Goal: Task Accomplishment & Management: Manage account settings

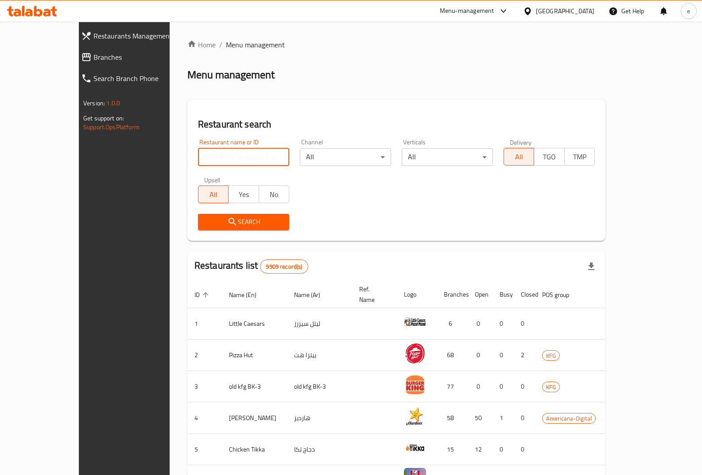
drag, startPoint x: 188, startPoint y: 163, endPoint x: 89, endPoint y: 105, distance: 114.6
click at [198, 163] on input "search" at bounding box center [243, 157] width 91 height 18
click at [93, 54] on span "Branches" at bounding box center [141, 57] width 96 height 11
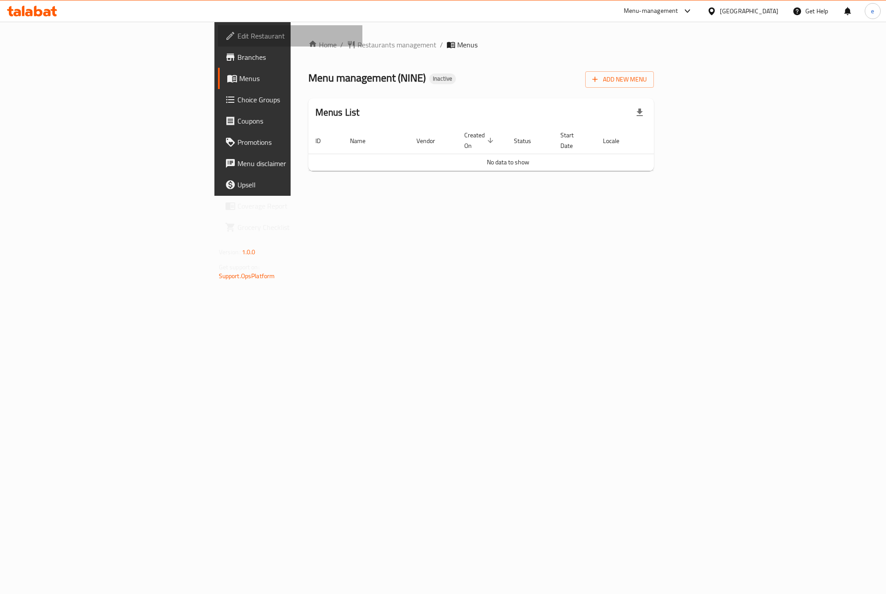
click at [237, 41] on span "Edit Restaurant" at bounding box center [296, 36] width 118 height 11
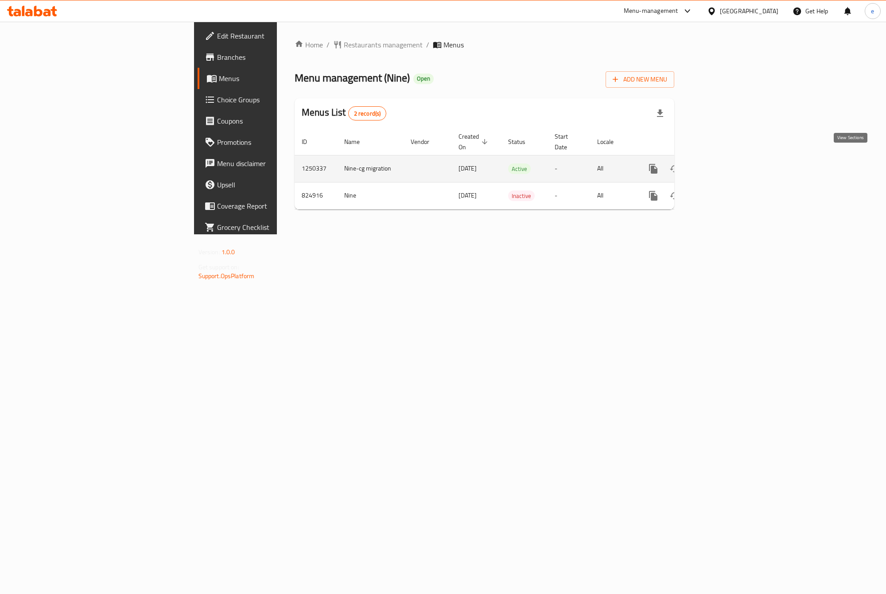
click at [722, 163] on icon "enhanced table" at bounding box center [717, 168] width 11 height 11
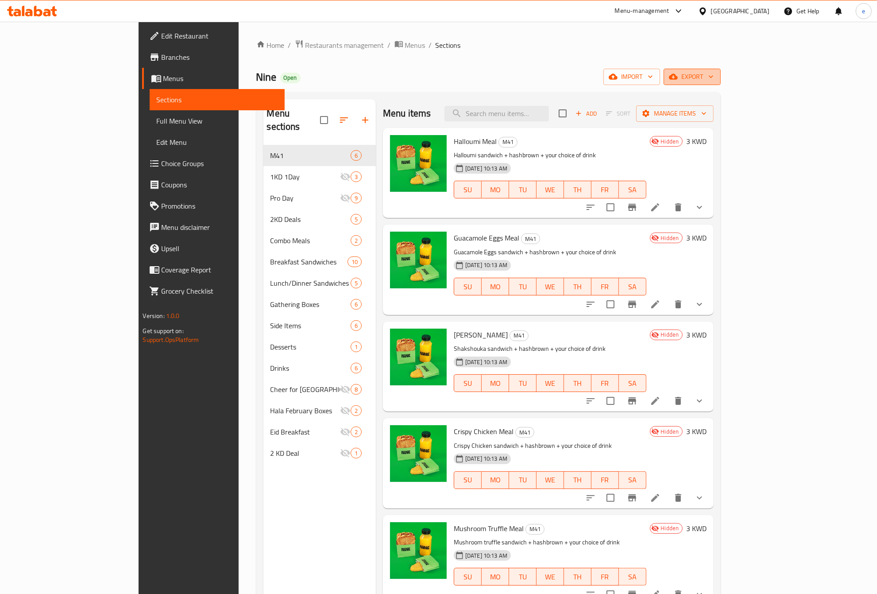
click at [714, 78] on span "export" at bounding box center [692, 76] width 43 height 11
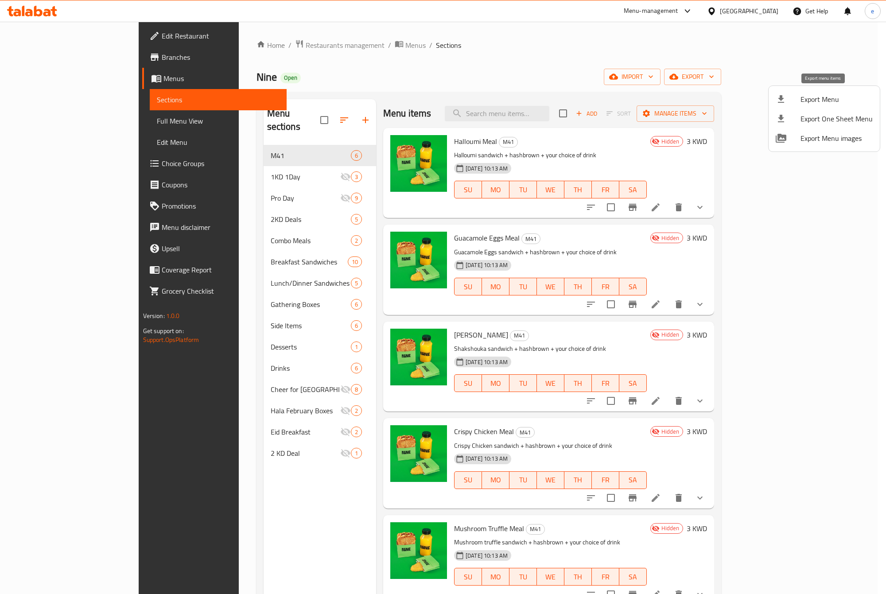
click at [830, 98] on span "Export Menu" at bounding box center [836, 99] width 72 height 11
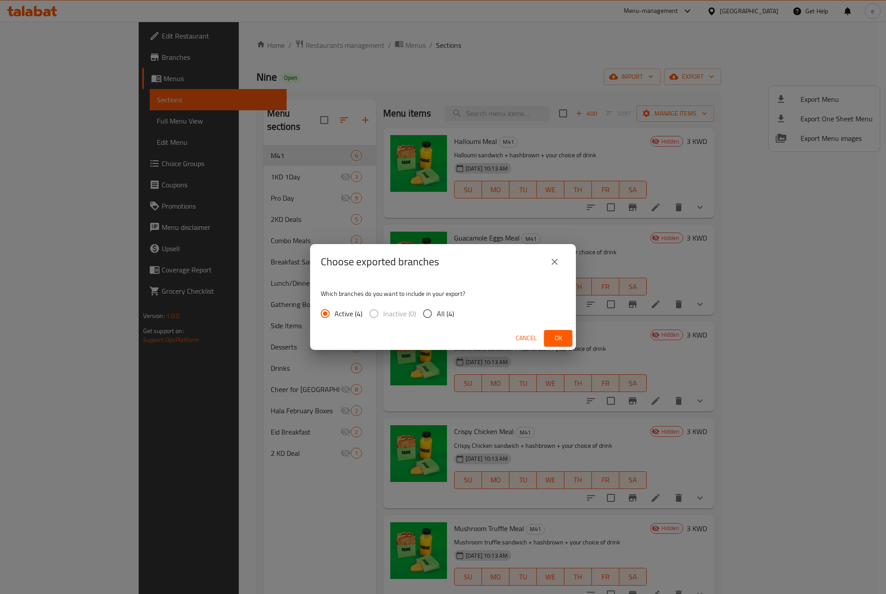
click at [442, 317] on span "All (4)" at bounding box center [445, 313] width 17 height 11
click at [437, 317] on input "All (4)" at bounding box center [427, 313] width 19 height 19
radio input "true"
click at [555, 335] on span "Ok" at bounding box center [558, 338] width 14 height 11
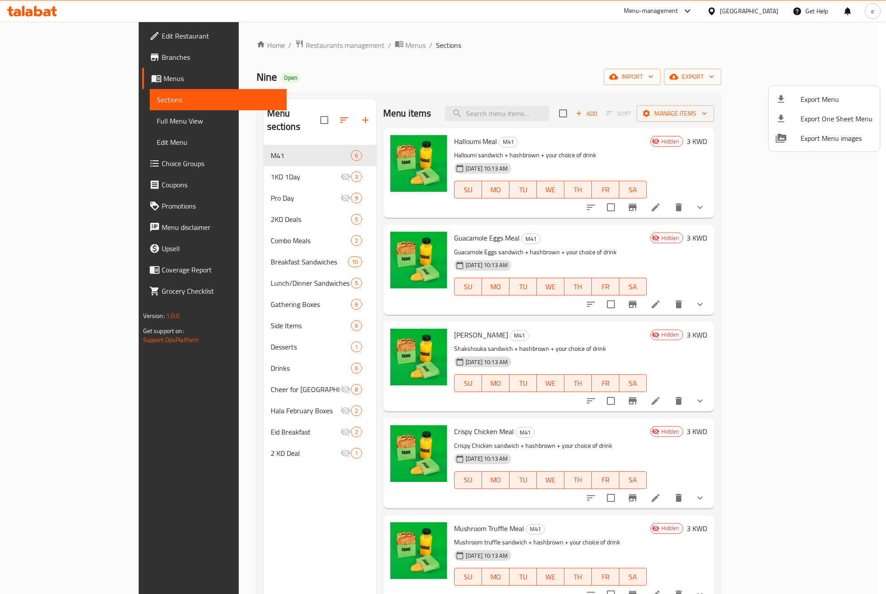
click at [541, 47] on div at bounding box center [443, 297] width 886 height 594
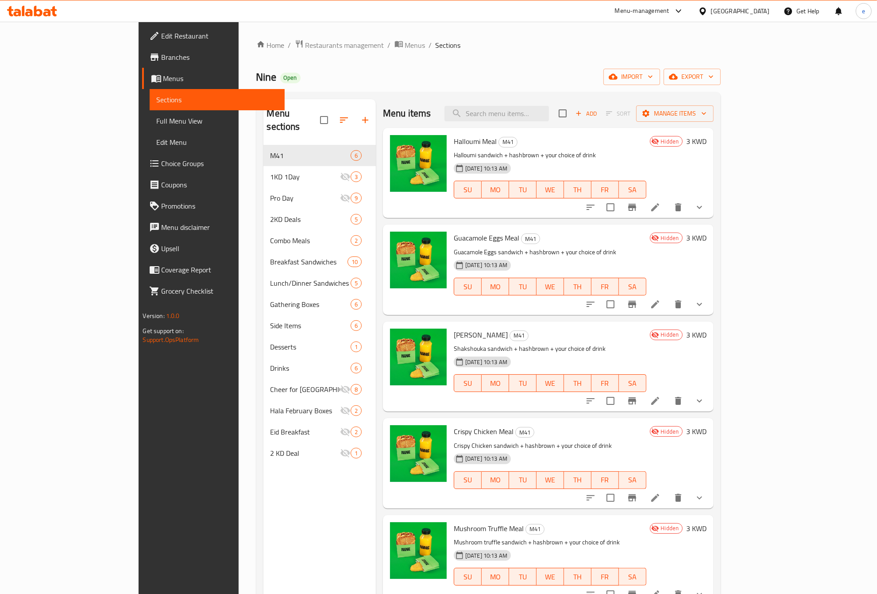
click at [142, 47] on link "Branches" at bounding box center [213, 57] width 143 height 21
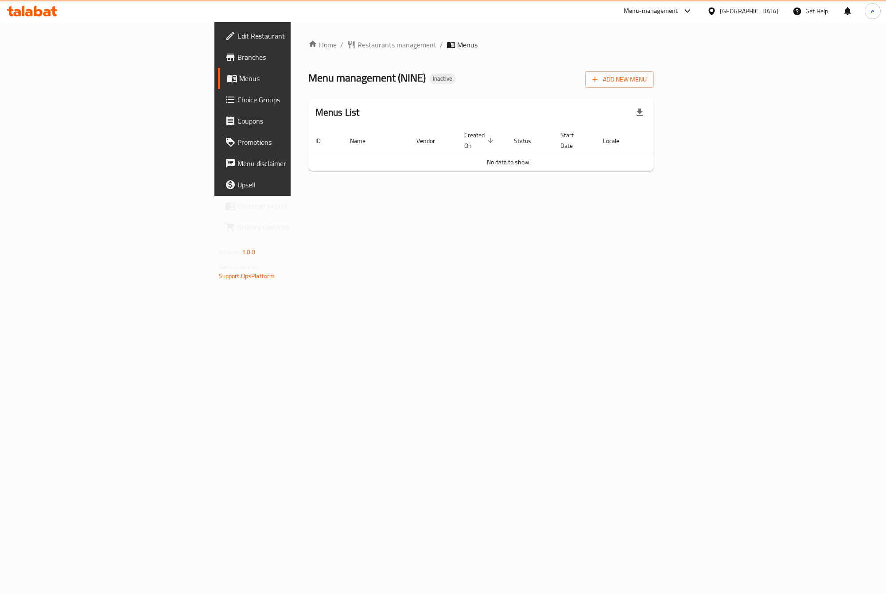
click at [672, 84] on div "Home / Restaurants management / Menus Menu management ( NINE ) Inactive Add New…" at bounding box center [481, 109] width 381 height 174
click at [654, 78] on button "Add New Menu" at bounding box center [619, 79] width 69 height 16
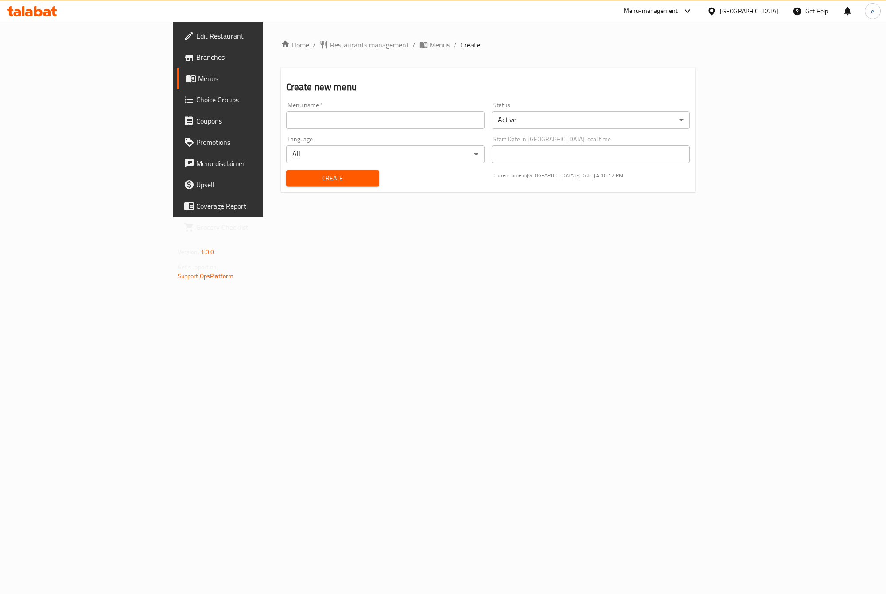
click at [315, 114] on input "text" at bounding box center [385, 120] width 198 height 18
click at [390, 204] on div "Home / Restaurants management / Menus / Create Create new menu Menu name   * Me…" at bounding box center [488, 119] width 450 height 195
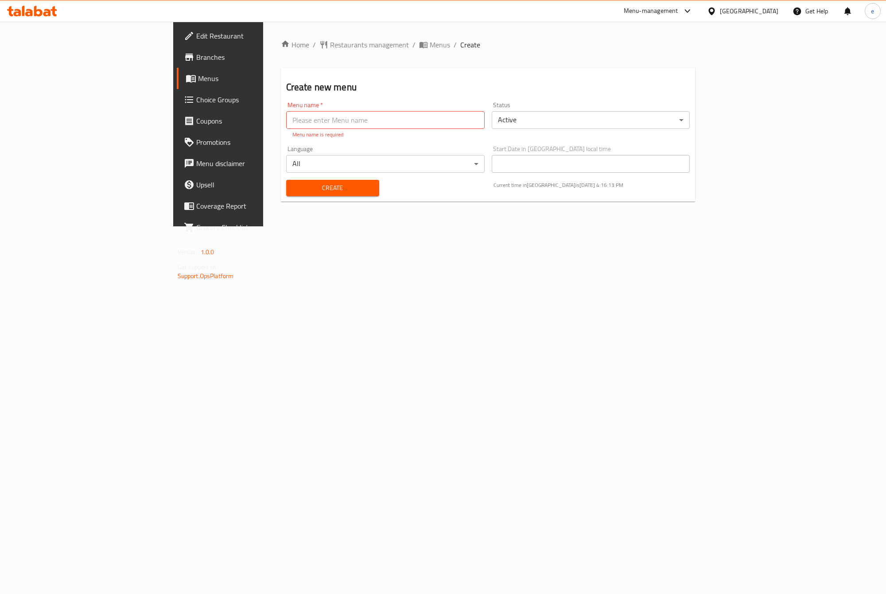
click at [355, 114] on input "text" at bounding box center [385, 120] width 198 height 18
type input "9-15"
click at [281, 188] on div "Create" at bounding box center [333, 188] width 104 height 27
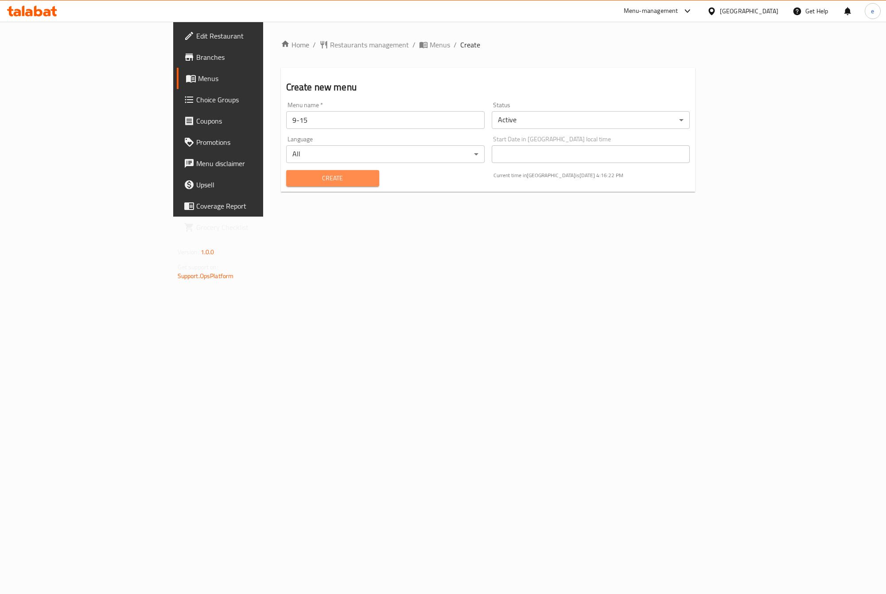
click at [293, 182] on span "Create" at bounding box center [332, 178] width 79 height 11
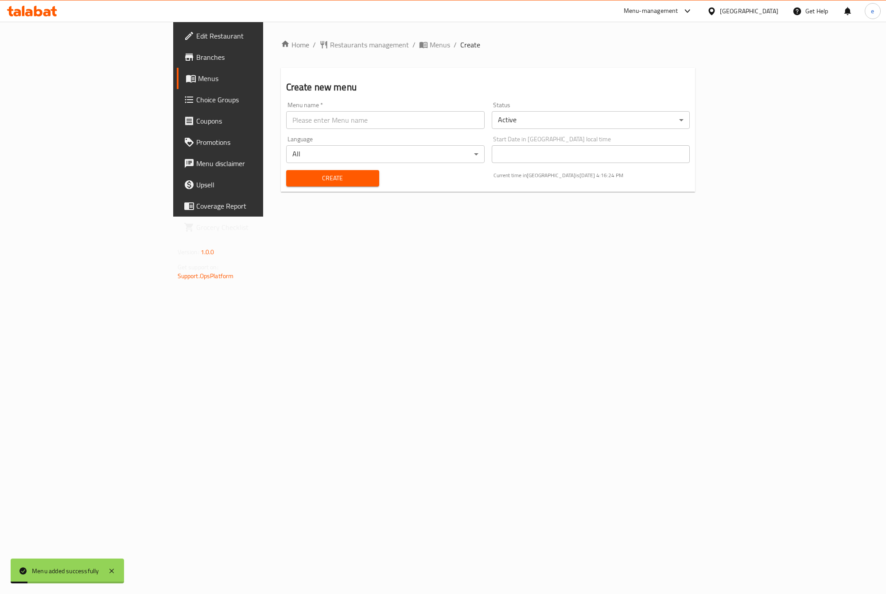
click at [198, 78] on span "Menus" at bounding box center [256, 78] width 116 height 11
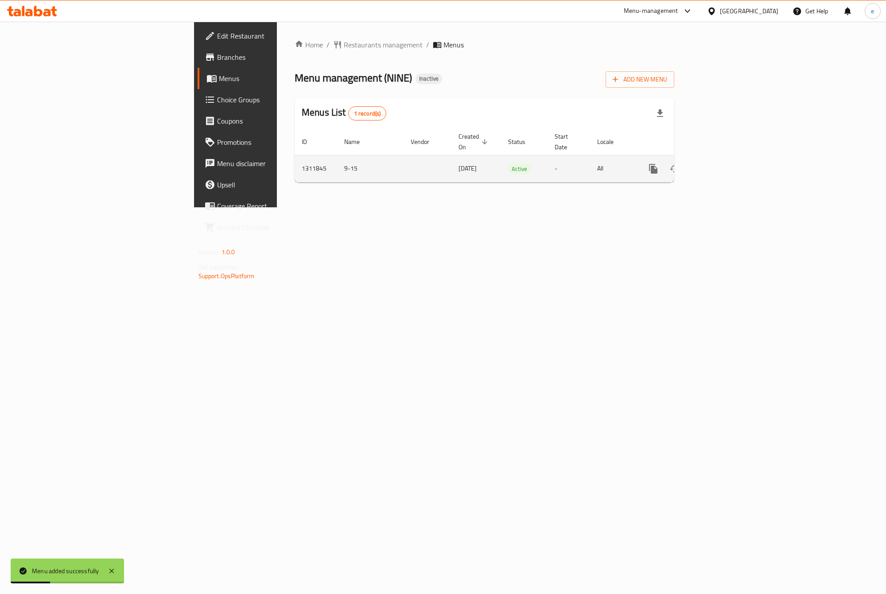
click at [728, 167] on link "enhanced table" at bounding box center [716, 168] width 21 height 21
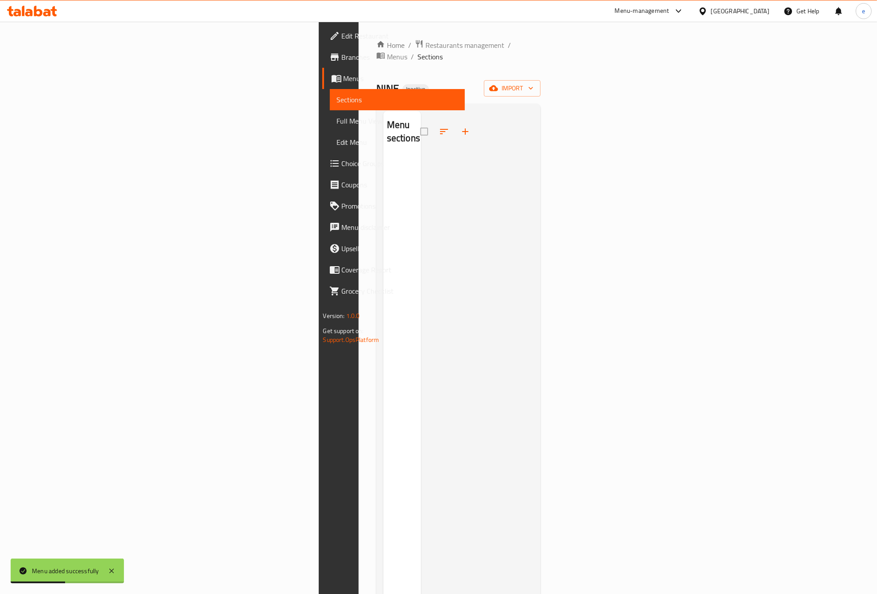
click at [541, 57] on div "Home / Restaurants management / Menus / Sections NINE Inactive import Menu sect…" at bounding box center [458, 375] width 165 height 672
click at [541, 67] on div "Home / Restaurants management / Menus / Sections NINE Inactive import Menu sect…" at bounding box center [458, 375] width 165 height 672
drag, startPoint x: 790, startPoint y: 82, endPoint x: 795, endPoint y: 83, distance: 5.3
click at [541, 82] on div "NINE Inactive import" at bounding box center [458, 88] width 165 height 16
click at [541, 83] on div "NINE Inactive import" at bounding box center [458, 88] width 165 height 16
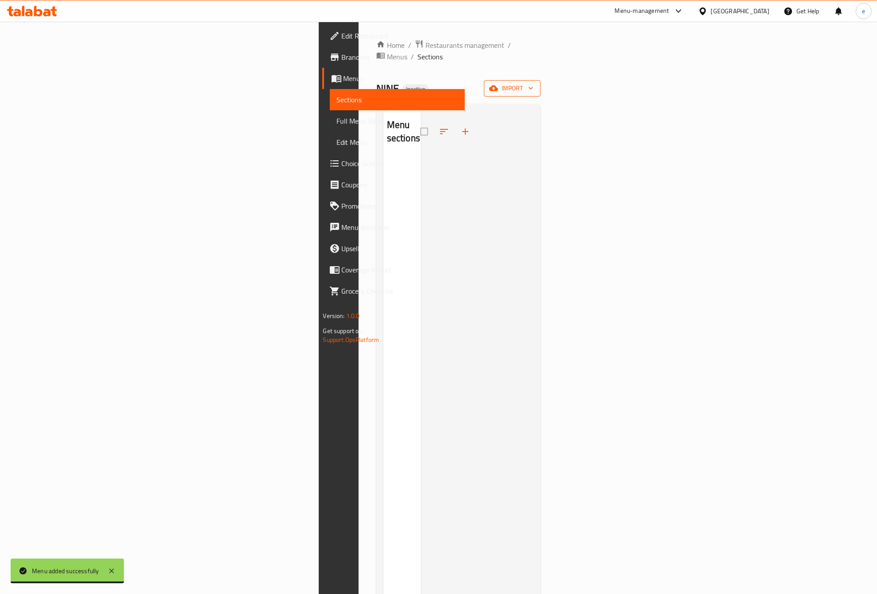
click at [541, 81] on button "import" at bounding box center [512, 88] width 57 height 16
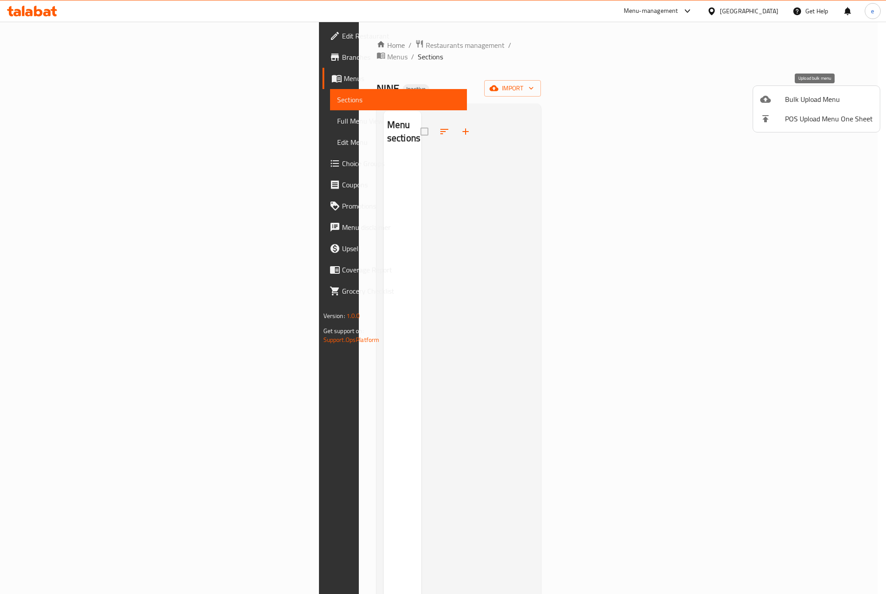
click at [771, 96] on div at bounding box center [772, 99] width 25 height 11
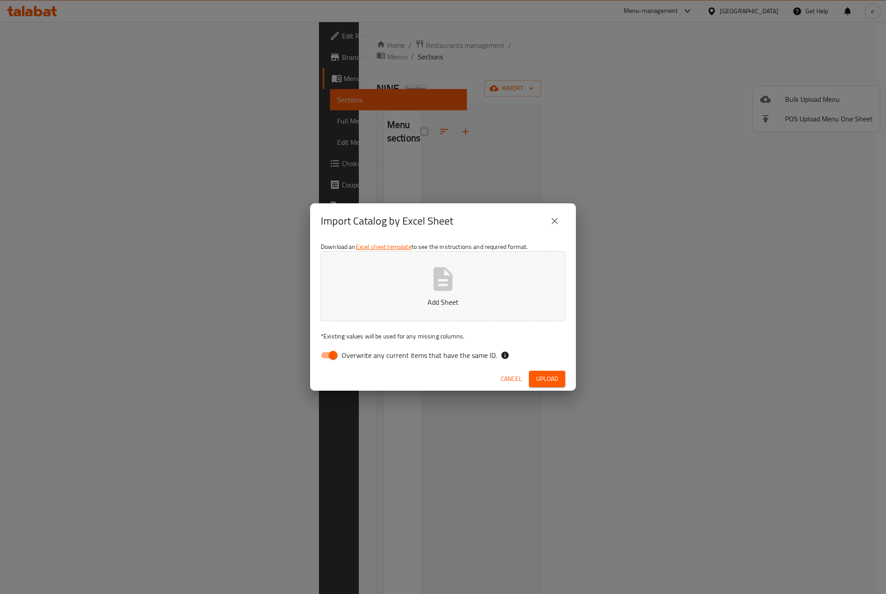
click at [341, 362] on input "Overwrite any current items that have the same ID." at bounding box center [333, 355] width 50 height 17
checkbox input "false"
click at [570, 368] on div "Cancel Upload" at bounding box center [443, 378] width 266 height 23
click at [556, 380] on span "Upload" at bounding box center [547, 378] width 22 height 11
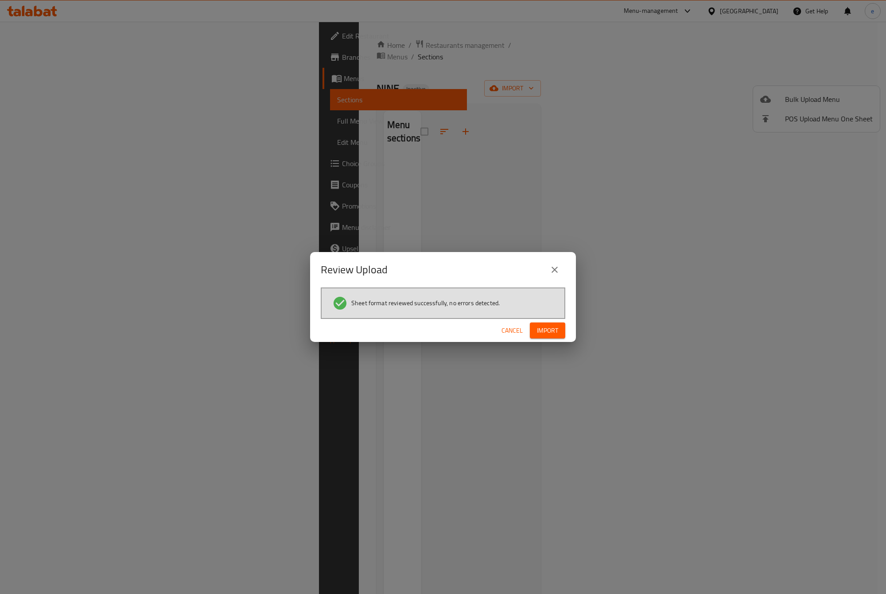
click at [545, 339] on div "Cancel Import" at bounding box center [443, 330] width 266 height 23
click at [548, 331] on span "Import" at bounding box center [547, 330] width 21 height 11
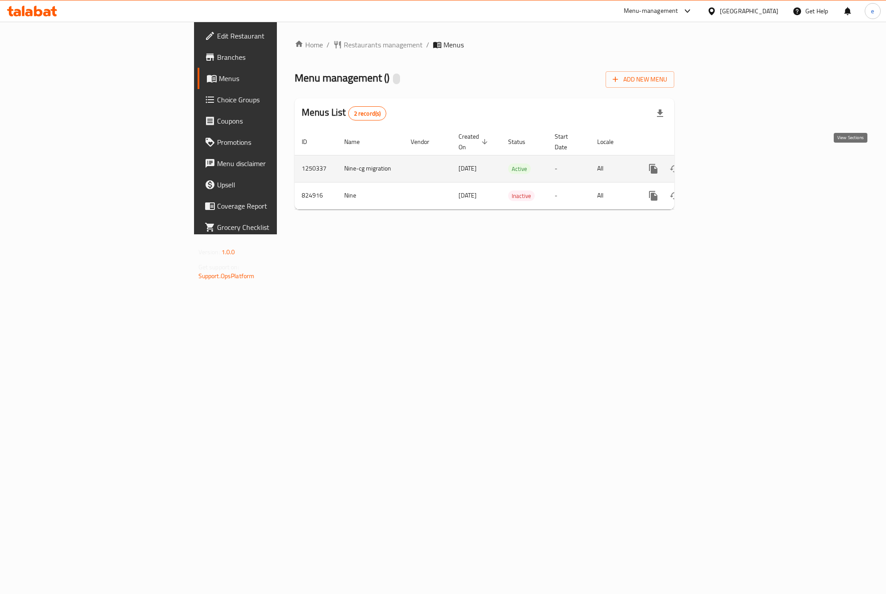
click at [722, 163] on icon "enhanced table" at bounding box center [717, 168] width 11 height 11
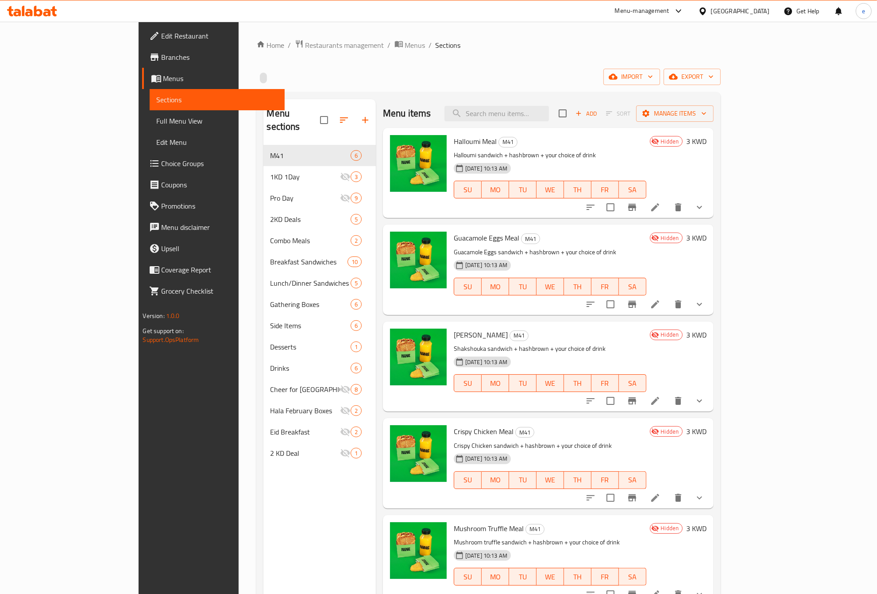
click at [150, 111] on link "Full Menu View" at bounding box center [218, 120] width 136 height 21
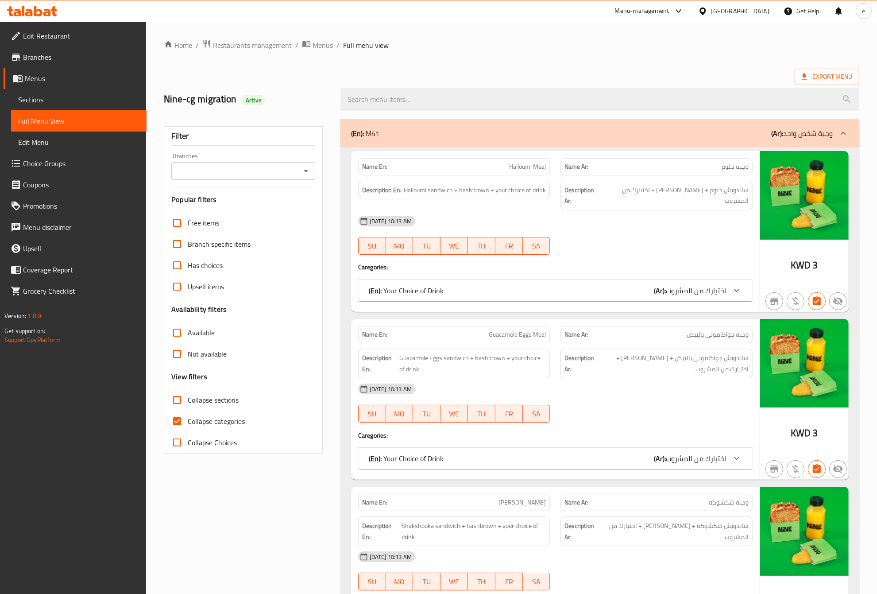
click at [320, 175] on div "Filter Branches Branches Popular filters Free items Branch specific items Has c…" at bounding box center [243, 289] width 159 height 327
click at [315, 170] on div "Filter Branches Branches Popular filters Free items Branch specific items Has c…" at bounding box center [243, 289] width 159 height 327
click at [313, 167] on div "Branches" at bounding box center [243, 171] width 144 height 18
click at [303, 167] on icon "Open" at bounding box center [306, 171] width 11 height 11
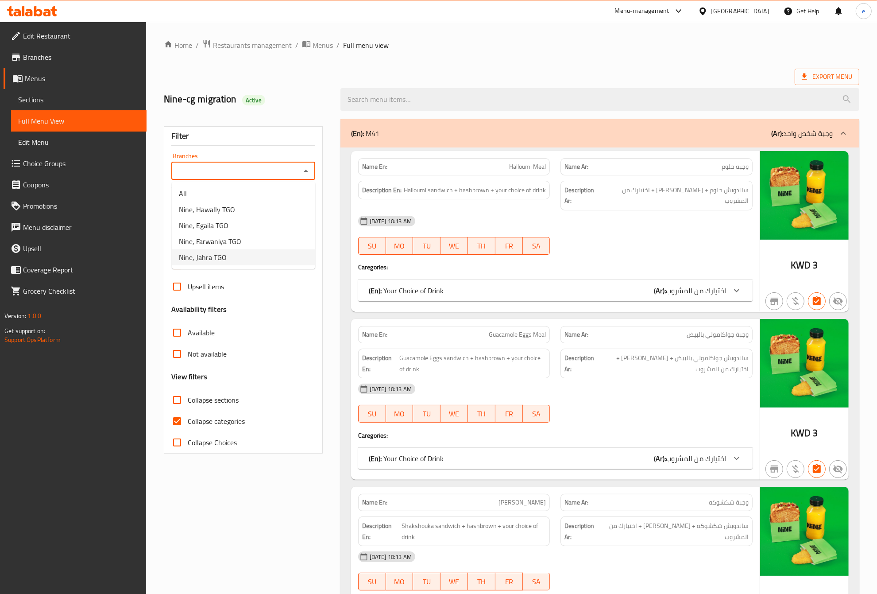
click at [248, 253] on li "Nine, Jahra TGO" at bounding box center [244, 257] width 144 height 16
type input "Nine, Jahra TGO"
drag, startPoint x: 215, startPoint y: 270, endPoint x: 23, endPoint y: 245, distance: 193.0
click at [215, 270] on span "Has choices" at bounding box center [205, 265] width 35 height 11
click at [188, 270] on input "Has choices" at bounding box center [177, 265] width 21 height 21
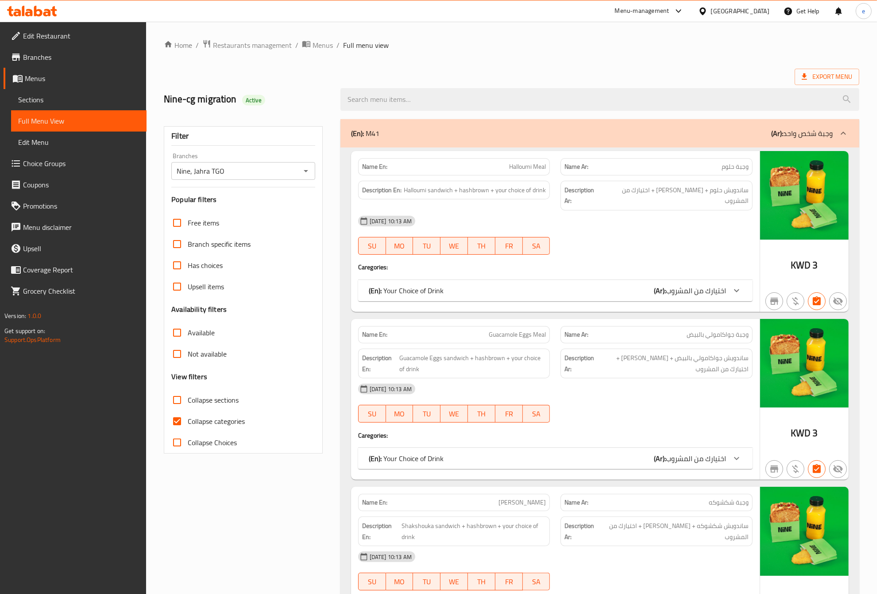
checkbox input "true"
drag, startPoint x: 197, startPoint y: 417, endPoint x: 1, endPoint y: 286, distance: 236.2
click at [197, 417] on span "Collapse categories" at bounding box center [216, 421] width 57 height 11
click at [188, 417] on input "Collapse categories" at bounding box center [177, 421] width 21 height 21
checkbox input "false"
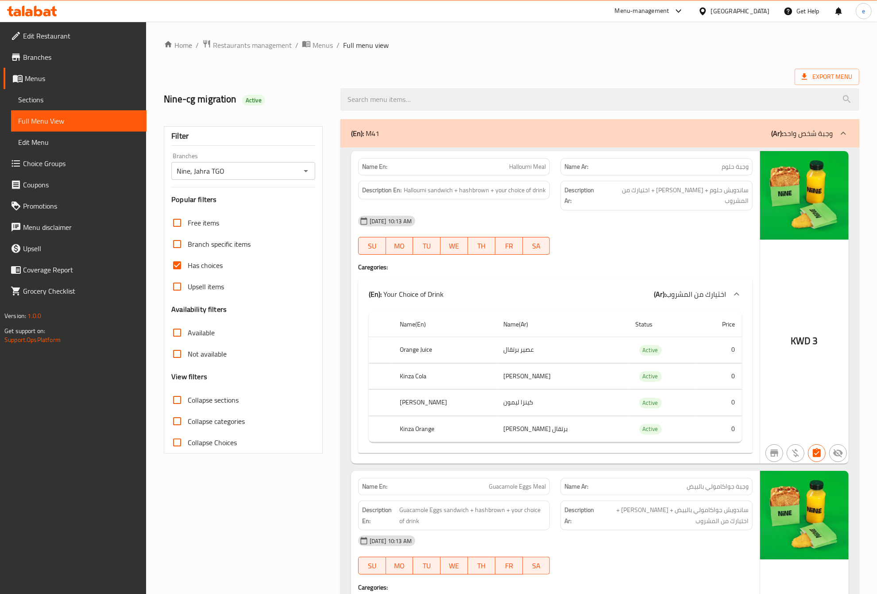
click at [614, 215] on div "11-09-2025 10:13 AM" at bounding box center [555, 220] width 405 height 21
click at [195, 264] on span "Has choices" at bounding box center [205, 265] width 35 height 11
click at [188, 264] on input "Has choices" at bounding box center [177, 265] width 21 height 21
checkbox input "false"
click at [180, 424] on input "Collapse categories" at bounding box center [177, 421] width 21 height 21
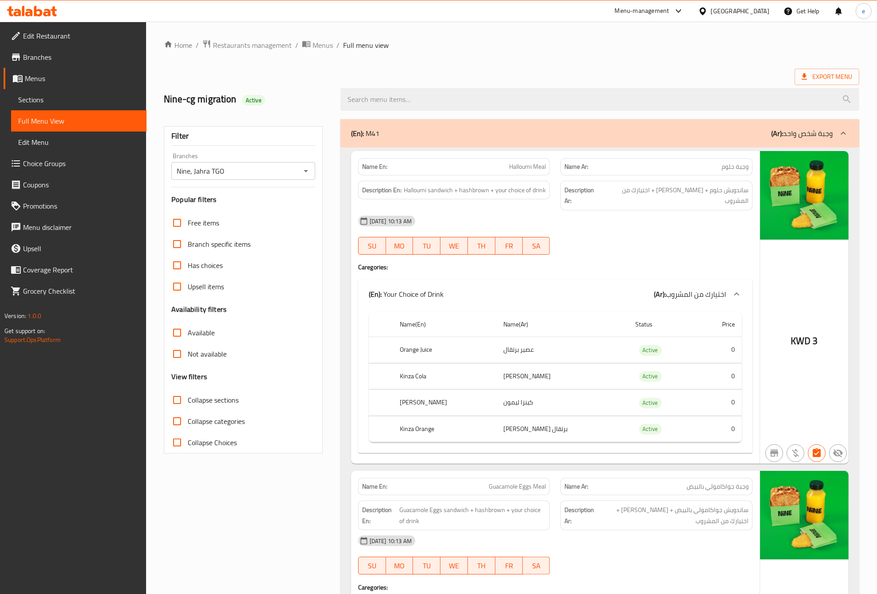
checkbox input "true"
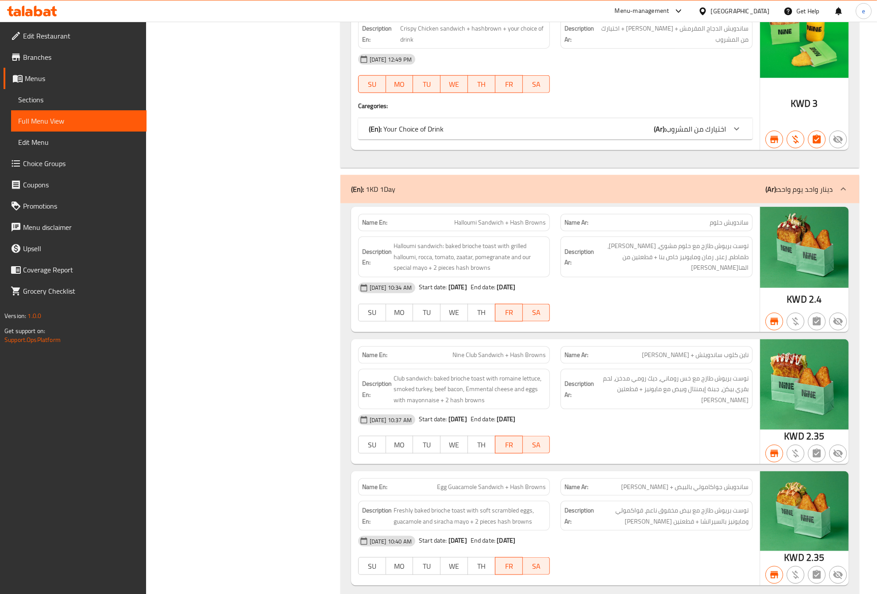
scroll to position [997, 0]
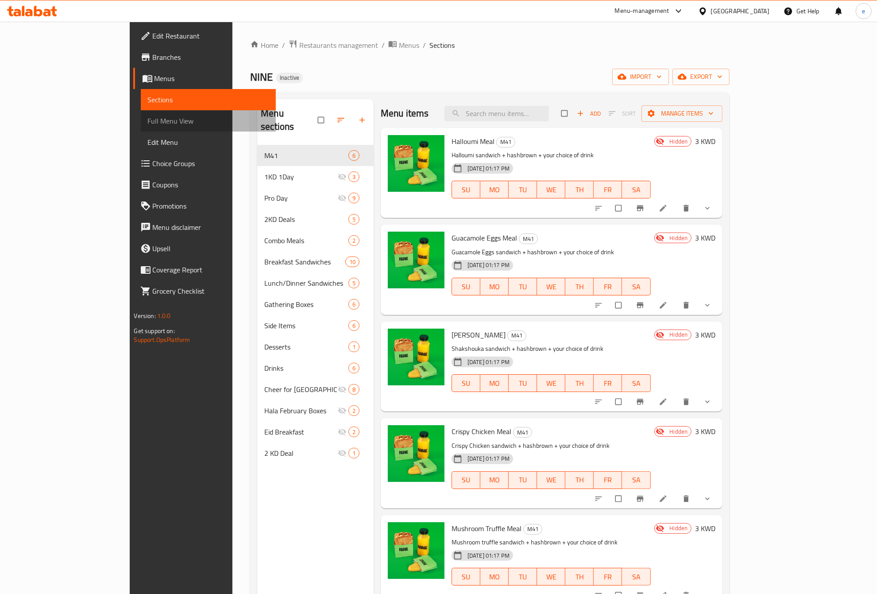
click at [148, 120] on span "Full Menu View" at bounding box center [208, 121] width 121 height 11
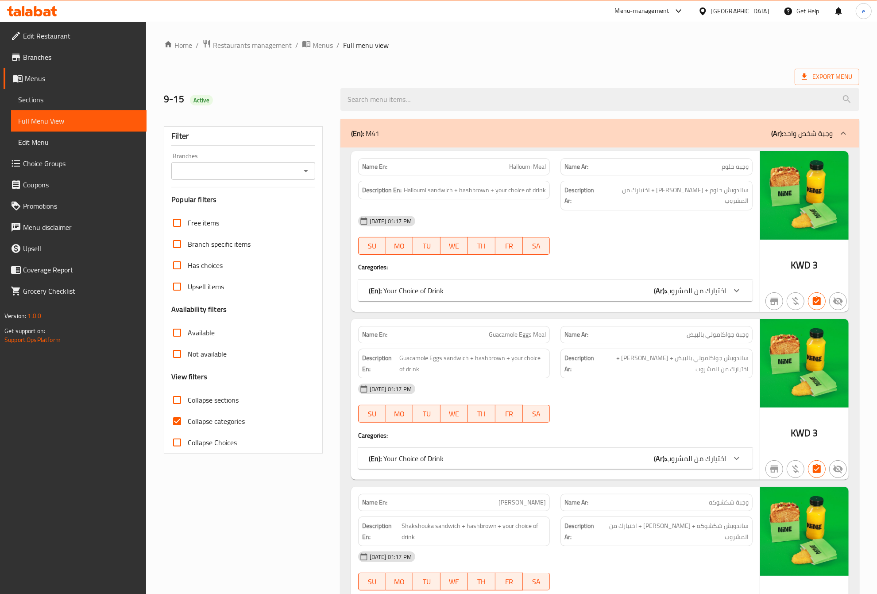
click at [304, 171] on icon "Open" at bounding box center [306, 171] width 11 height 11
click at [282, 204] on li "NINE, Jahra - Jahra Area" at bounding box center [244, 210] width 144 height 16
type input "NINE, Jahra - Jahra Area"
click at [198, 269] on span "Has choices" at bounding box center [205, 265] width 35 height 11
click at [188, 269] on input "Has choices" at bounding box center [177, 265] width 21 height 21
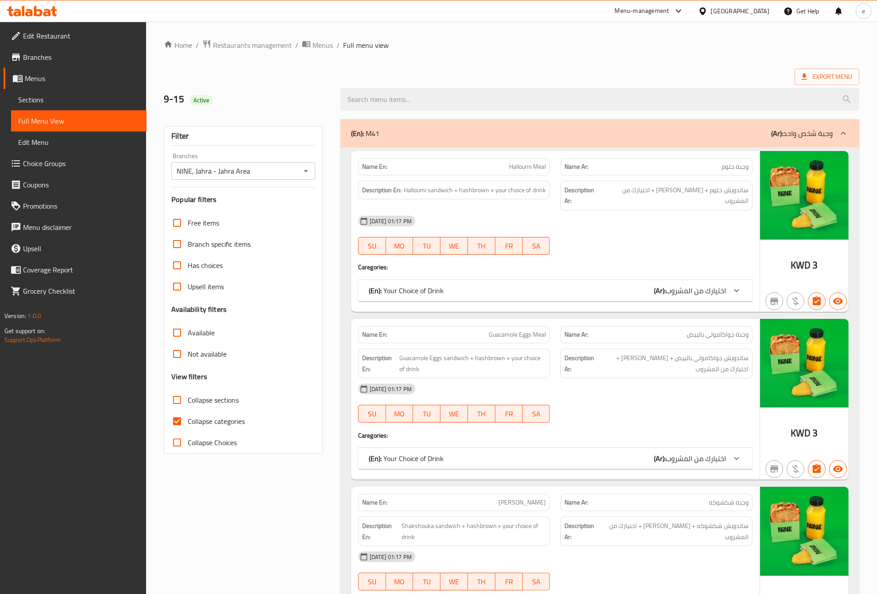
checkbox input "true"
click at [241, 419] on span "Collapse categories" at bounding box center [216, 421] width 57 height 11
click at [188, 419] on input "Collapse categories" at bounding box center [177, 421] width 21 height 21
checkbox input "false"
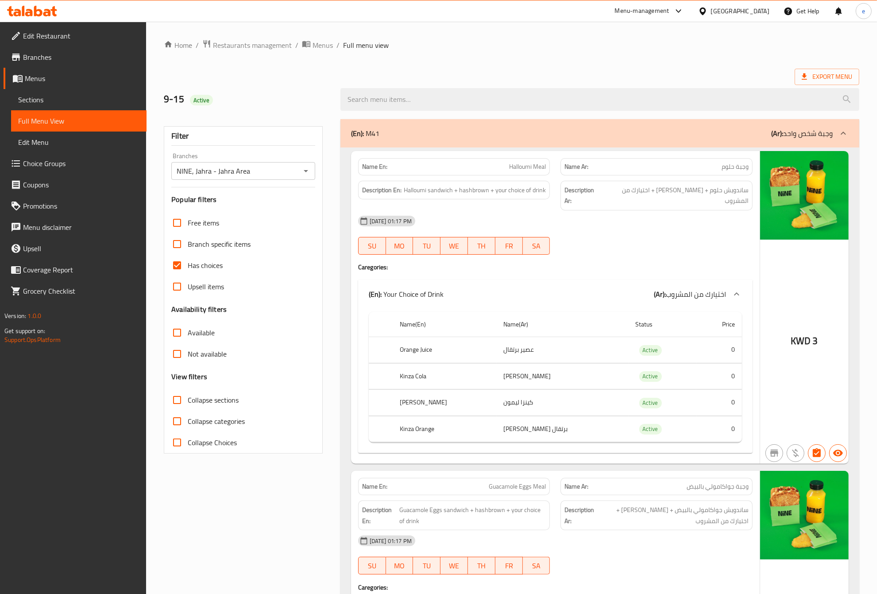
click at [187, 264] on input "Has choices" at bounding box center [177, 265] width 21 height 21
checkbox input "false"
click at [176, 424] on input "Collapse categories" at bounding box center [177, 421] width 21 height 21
checkbox input "true"
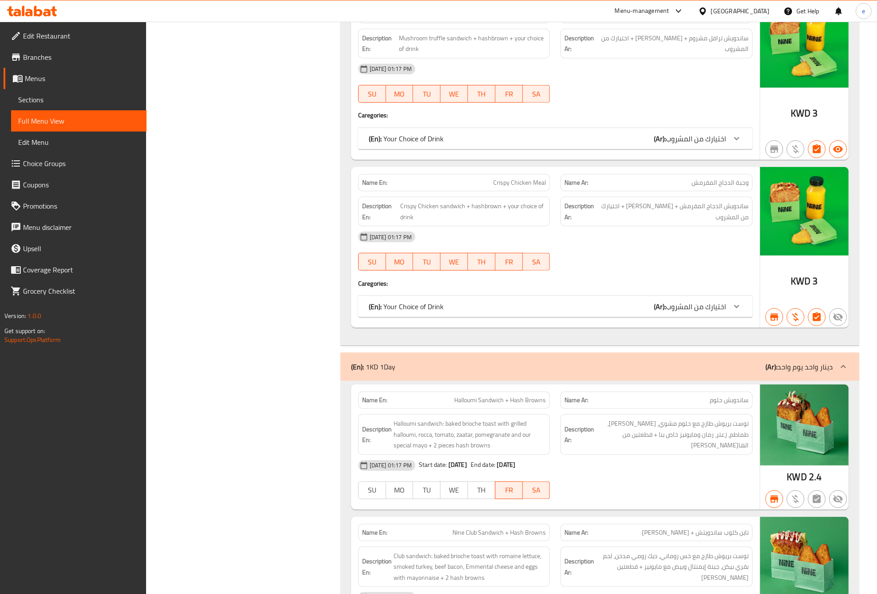
scroll to position [830, 0]
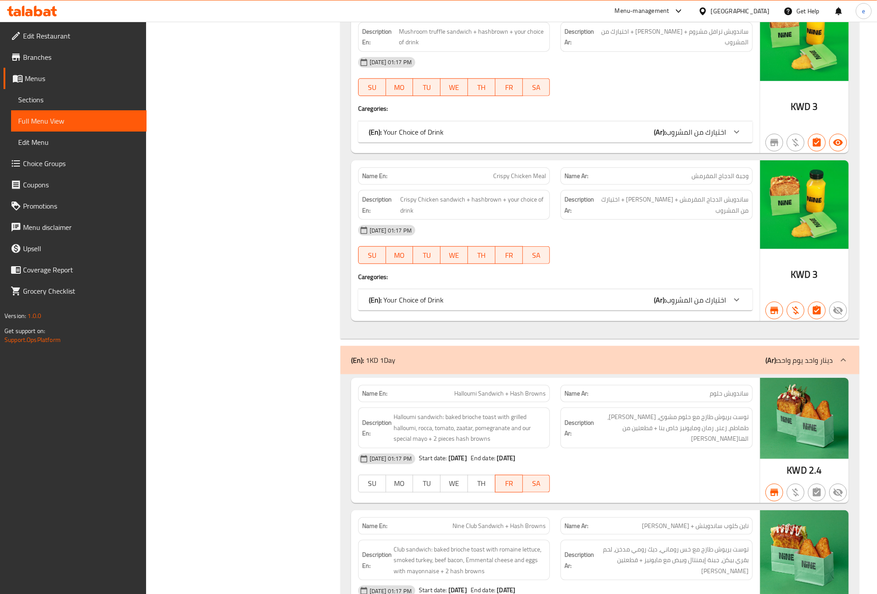
click at [32, 43] on link "Edit Restaurant" at bounding box center [75, 35] width 143 height 21
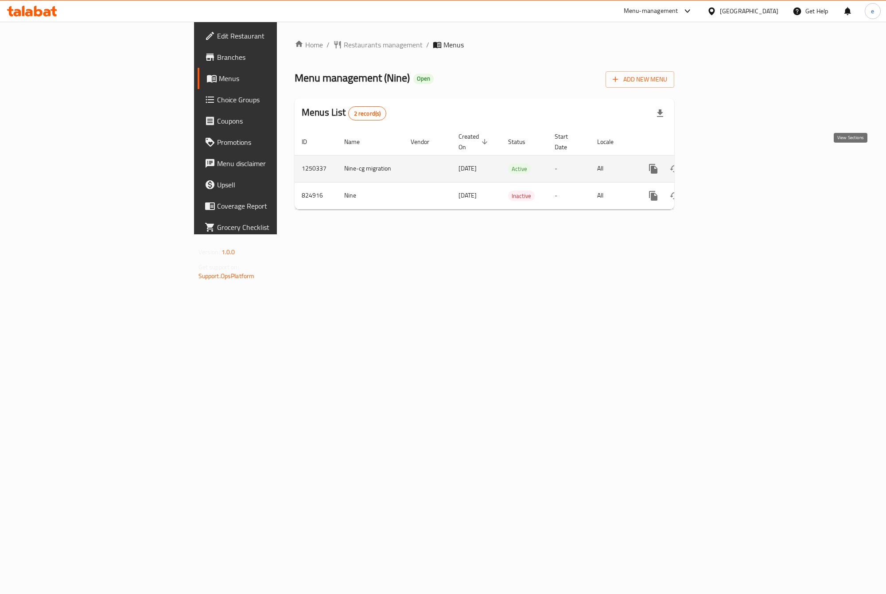
click at [722, 164] on icon "enhanced table" at bounding box center [717, 168] width 11 height 11
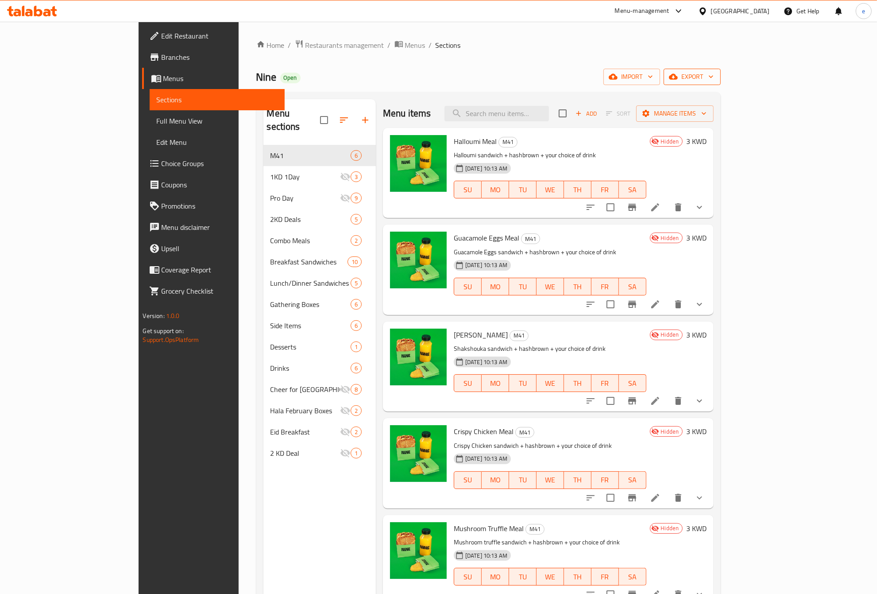
click at [714, 82] on span "export" at bounding box center [692, 76] width 43 height 11
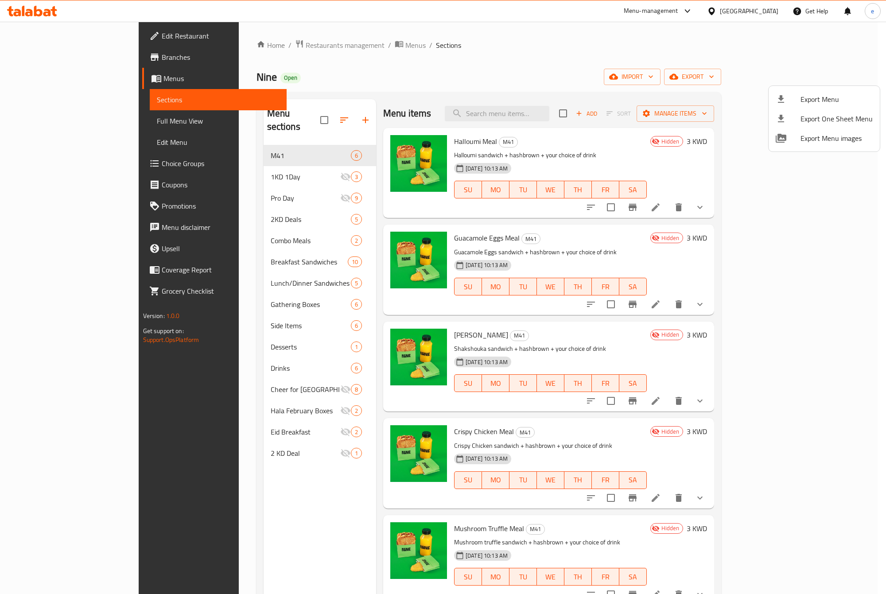
click at [63, 51] on div at bounding box center [443, 297] width 886 height 594
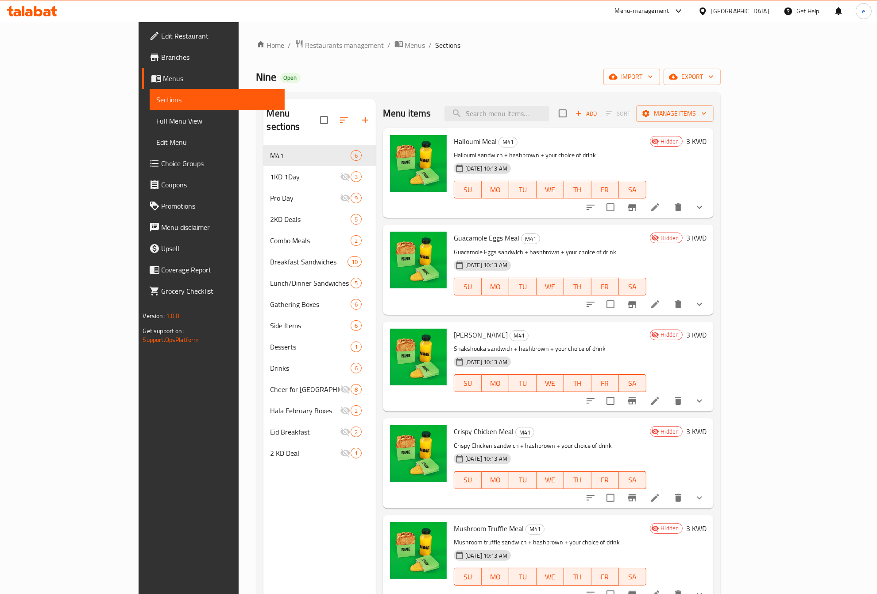
click at [162, 58] on span "Branches" at bounding box center [220, 57] width 116 height 11
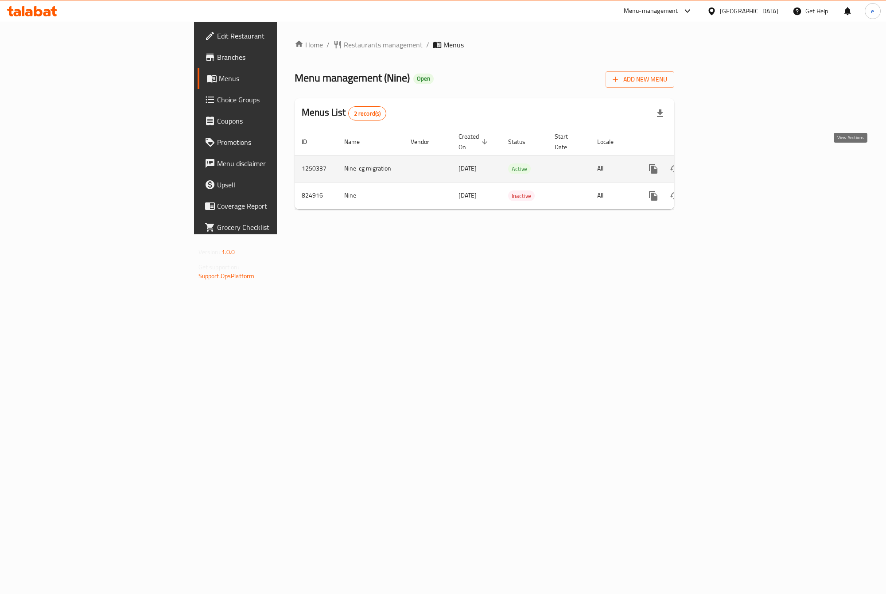
click at [722, 163] on icon "enhanced table" at bounding box center [717, 168] width 11 height 11
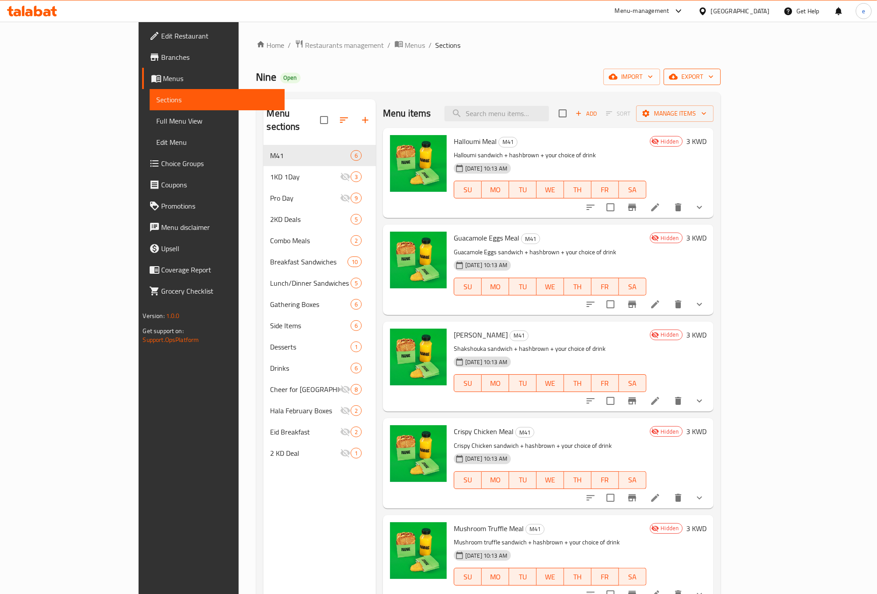
click at [714, 76] on span "export" at bounding box center [692, 76] width 43 height 11
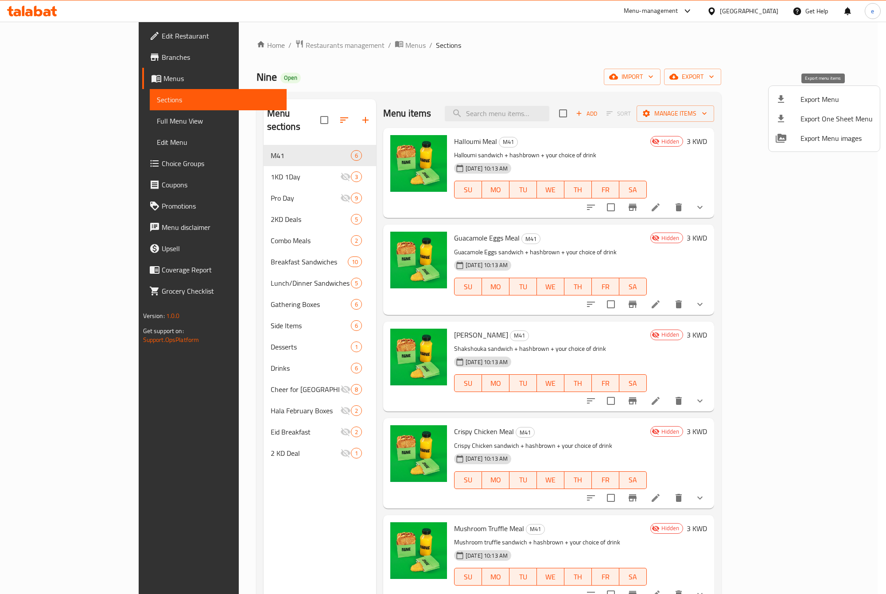
click at [841, 100] on span "Export Menu" at bounding box center [836, 99] width 72 height 11
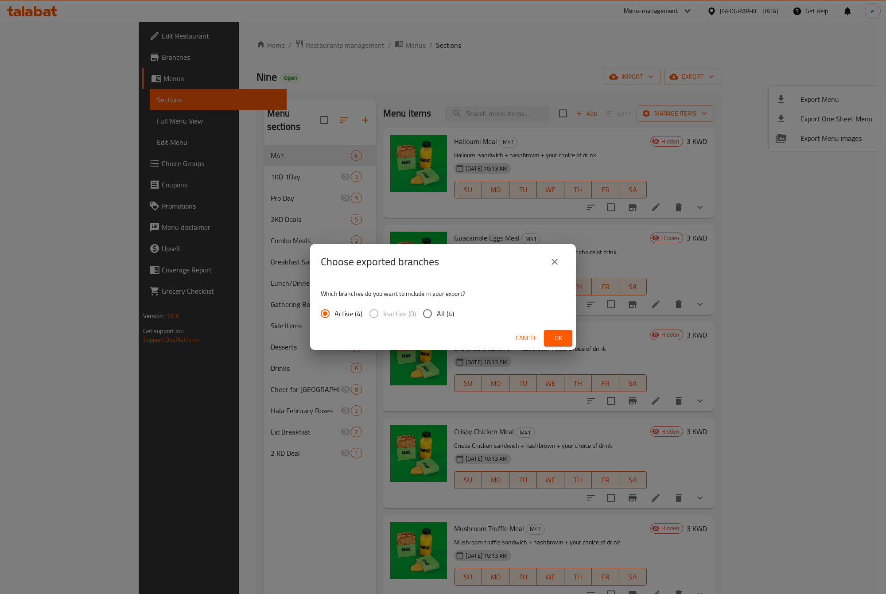
click at [437, 312] on span "All (4)" at bounding box center [445, 313] width 17 height 11
click at [436, 312] on input "All (4)" at bounding box center [427, 313] width 19 height 19
radio input "true"
click at [559, 339] on span "Ok" at bounding box center [558, 338] width 14 height 11
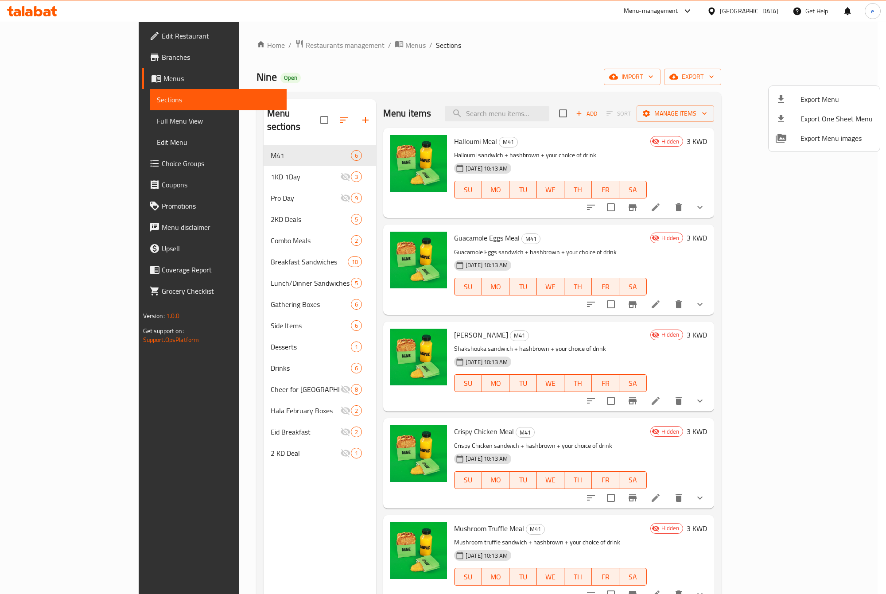
click at [422, 54] on div at bounding box center [443, 297] width 886 height 594
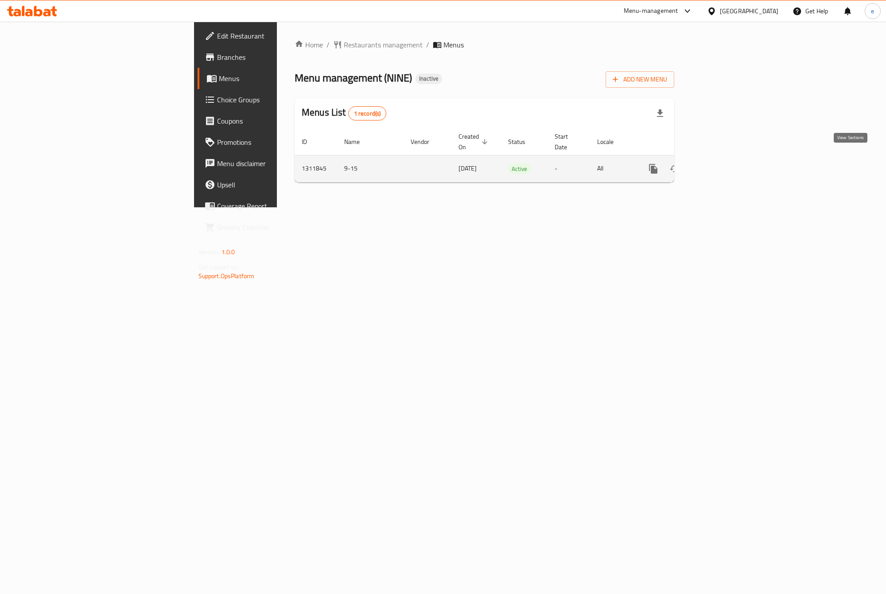
click at [722, 164] on icon "enhanced table" at bounding box center [717, 168] width 11 height 11
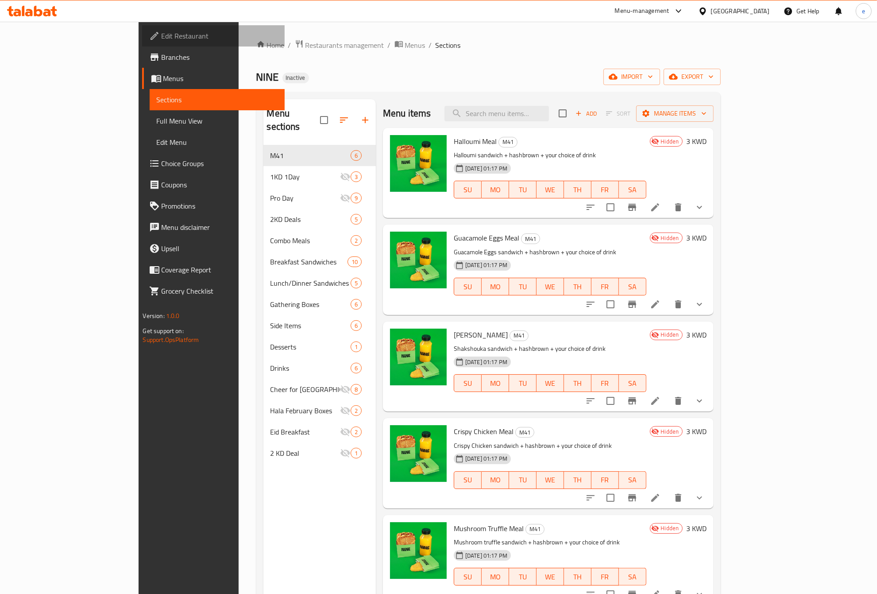
click at [162, 37] on span "Edit Restaurant" at bounding box center [220, 36] width 116 height 11
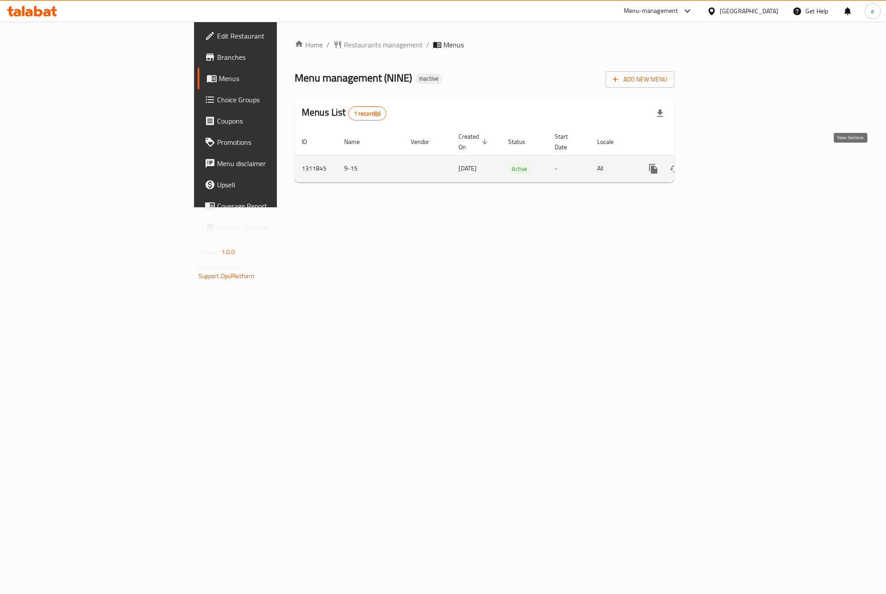
click at [728, 167] on link "enhanced table" at bounding box center [716, 168] width 21 height 21
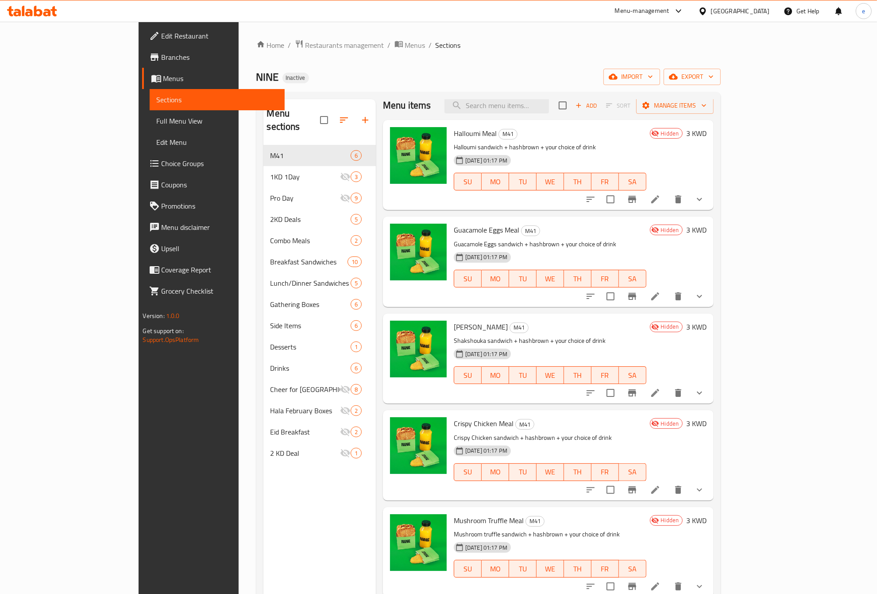
click at [157, 139] on span "Edit Menu" at bounding box center [217, 142] width 121 height 11
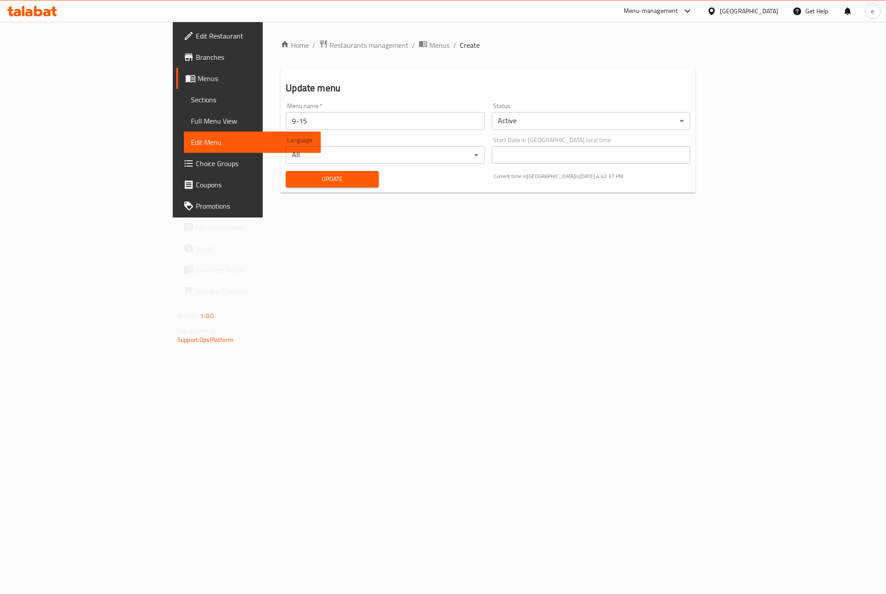
click at [191, 125] on span "Full Menu View" at bounding box center [252, 121] width 123 height 11
click at [191, 116] on span "Full Menu View" at bounding box center [252, 121] width 123 height 11
click at [191, 103] on span "Sections" at bounding box center [252, 99] width 123 height 11
